Goal: Check status: Check status

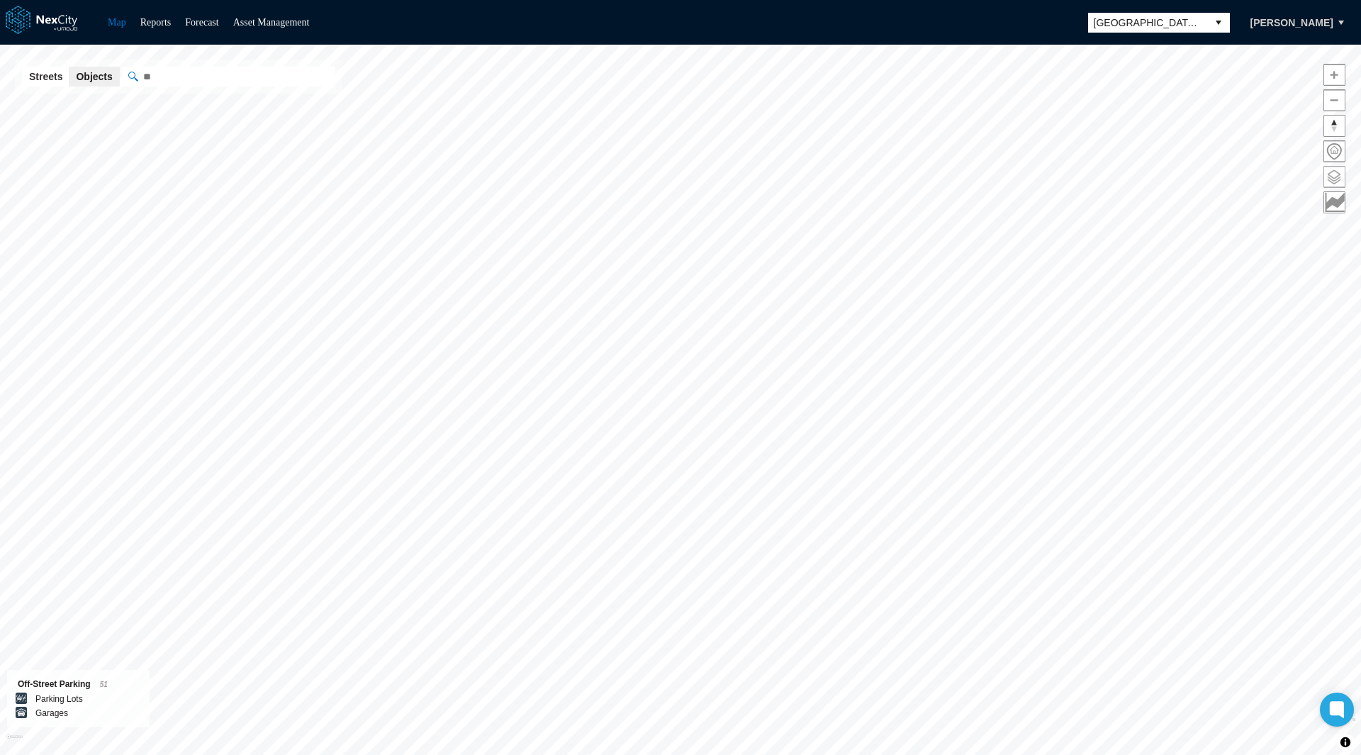
click at [1344, 171] on span at bounding box center [1334, 177] width 21 height 21
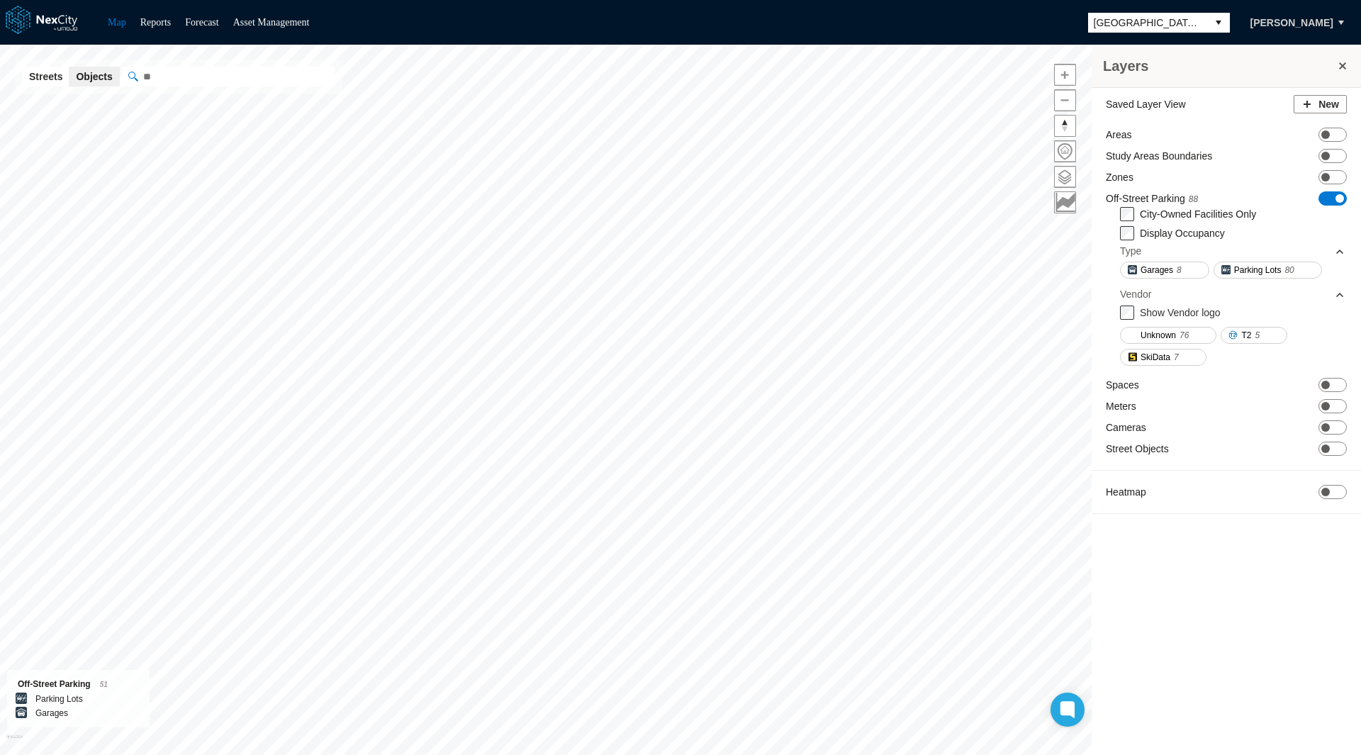
click at [1325, 199] on span "ON OFF" at bounding box center [1332, 198] width 28 height 14
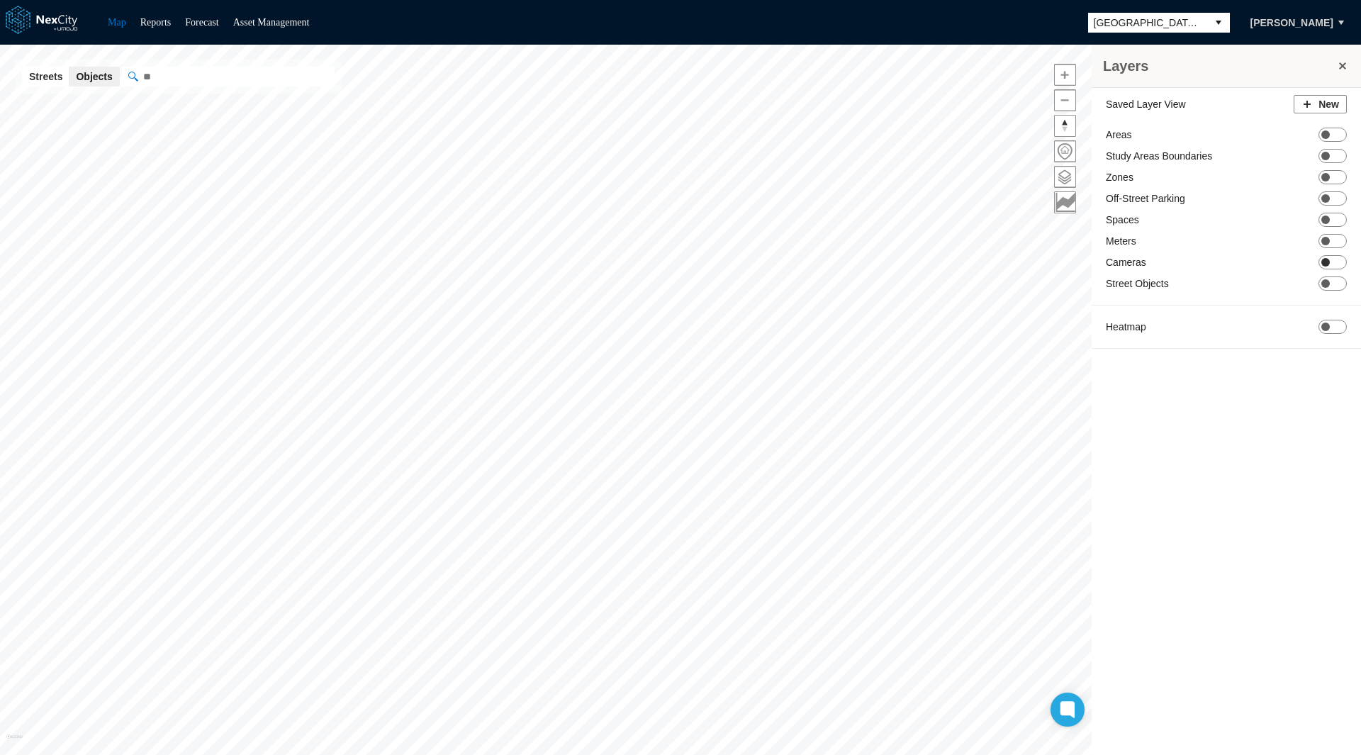
click at [1337, 259] on span "ON OFF" at bounding box center [1332, 262] width 28 height 14
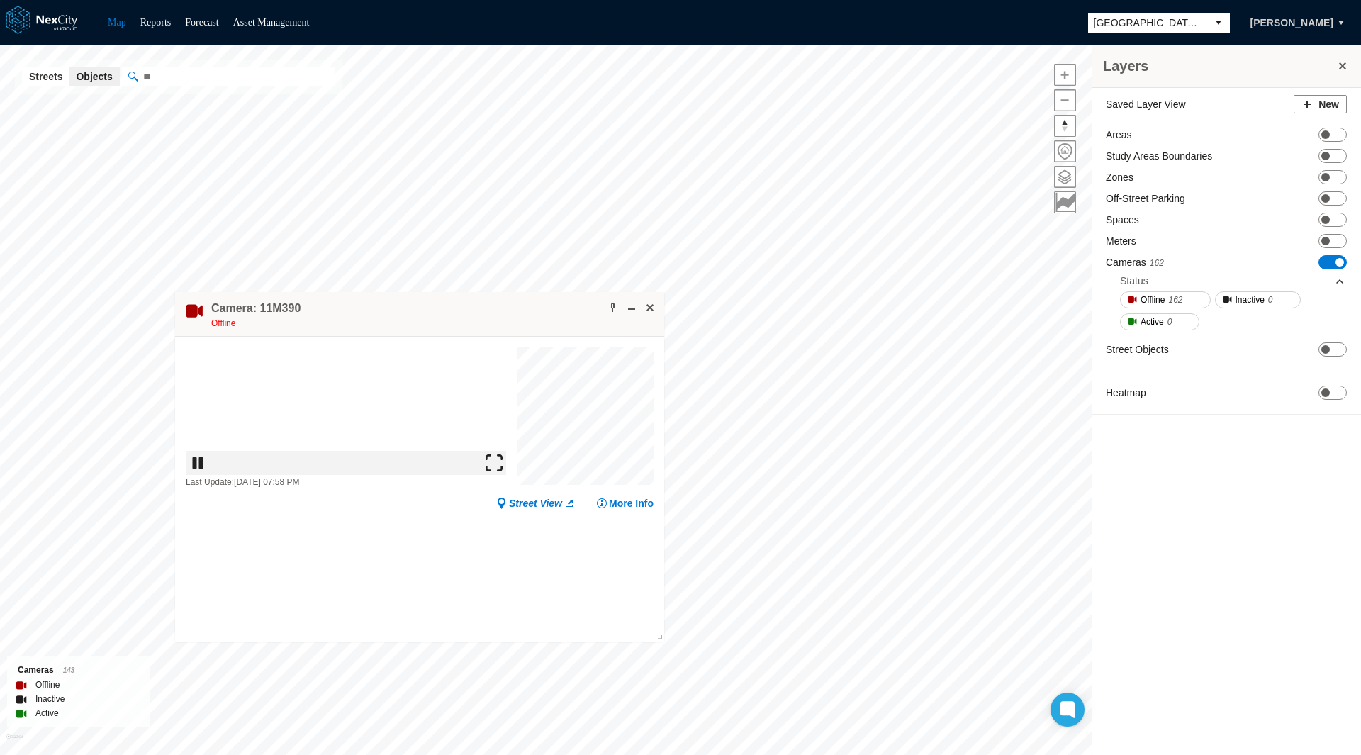
drag, startPoint x: 406, startPoint y: 331, endPoint x: 403, endPoint y: 210, distance: 120.5
click at [403, 292] on div "Camera: 11M390 Offline" at bounding box center [419, 314] width 489 height 45
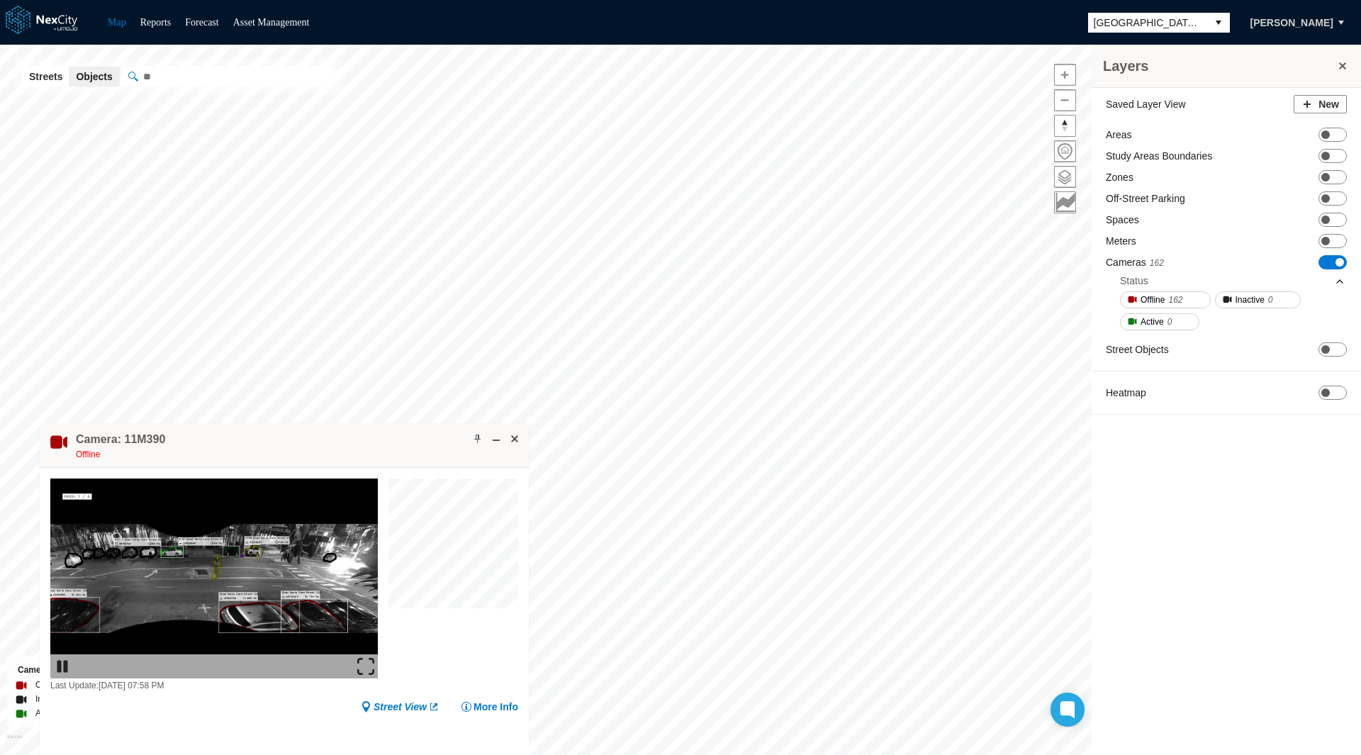
drag, startPoint x: 471, startPoint y: 220, endPoint x: 343, endPoint y: 441, distance: 255.3
click at [343, 441] on div "Camera: 11M390 Offline" at bounding box center [284, 445] width 489 height 45
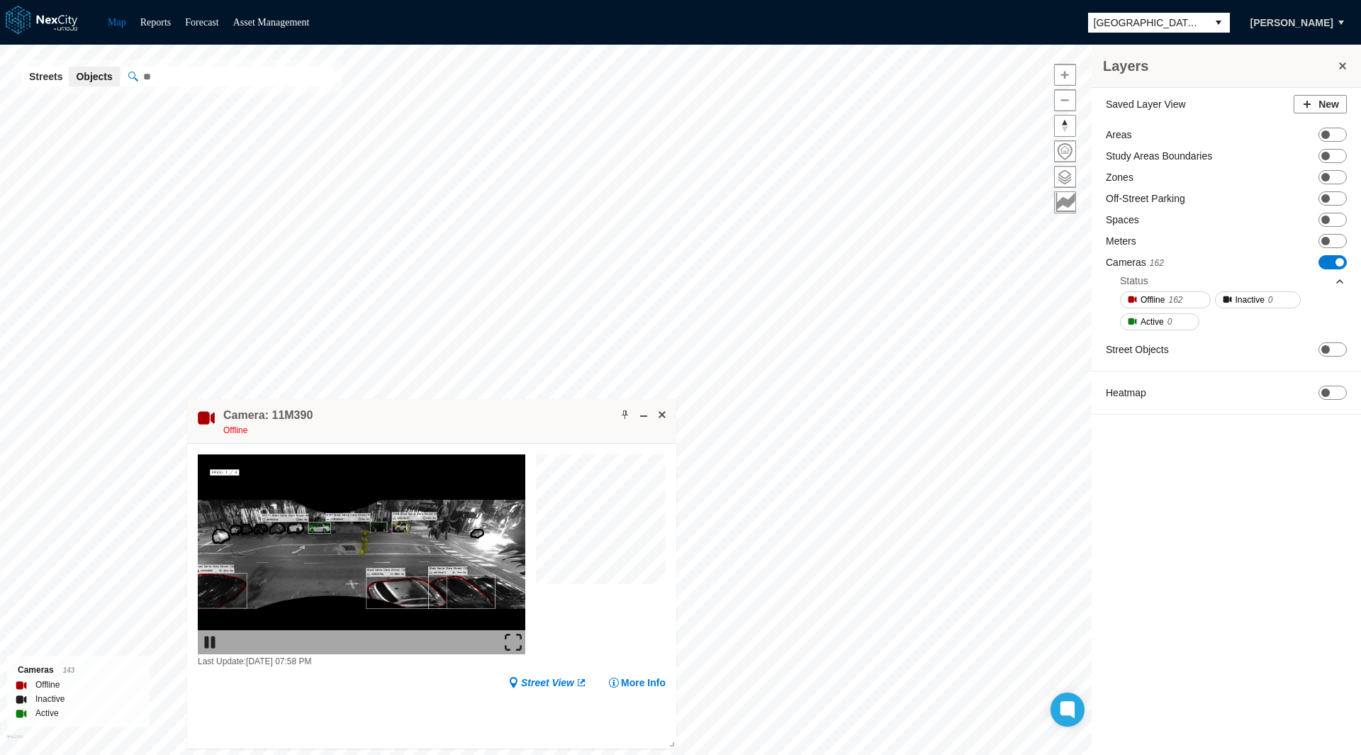
drag, startPoint x: 343, startPoint y: 441, endPoint x: 492, endPoint y: 418, distance: 150.6
click at [492, 418] on div "Camera: 11M390 Offline" at bounding box center [431, 421] width 489 height 45
